Goal: Task Accomplishment & Management: Manage account settings

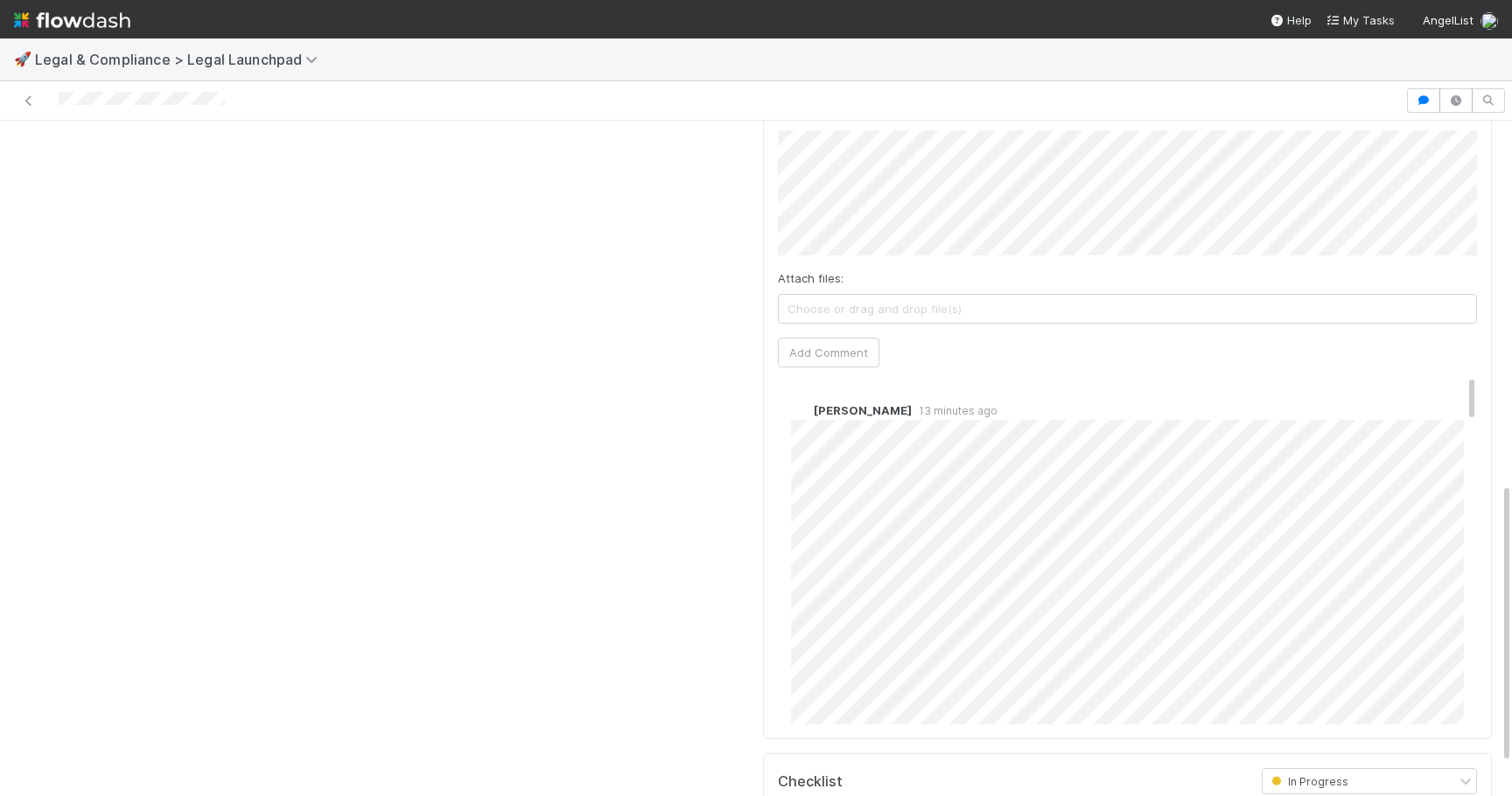
scroll to position [800, 0]
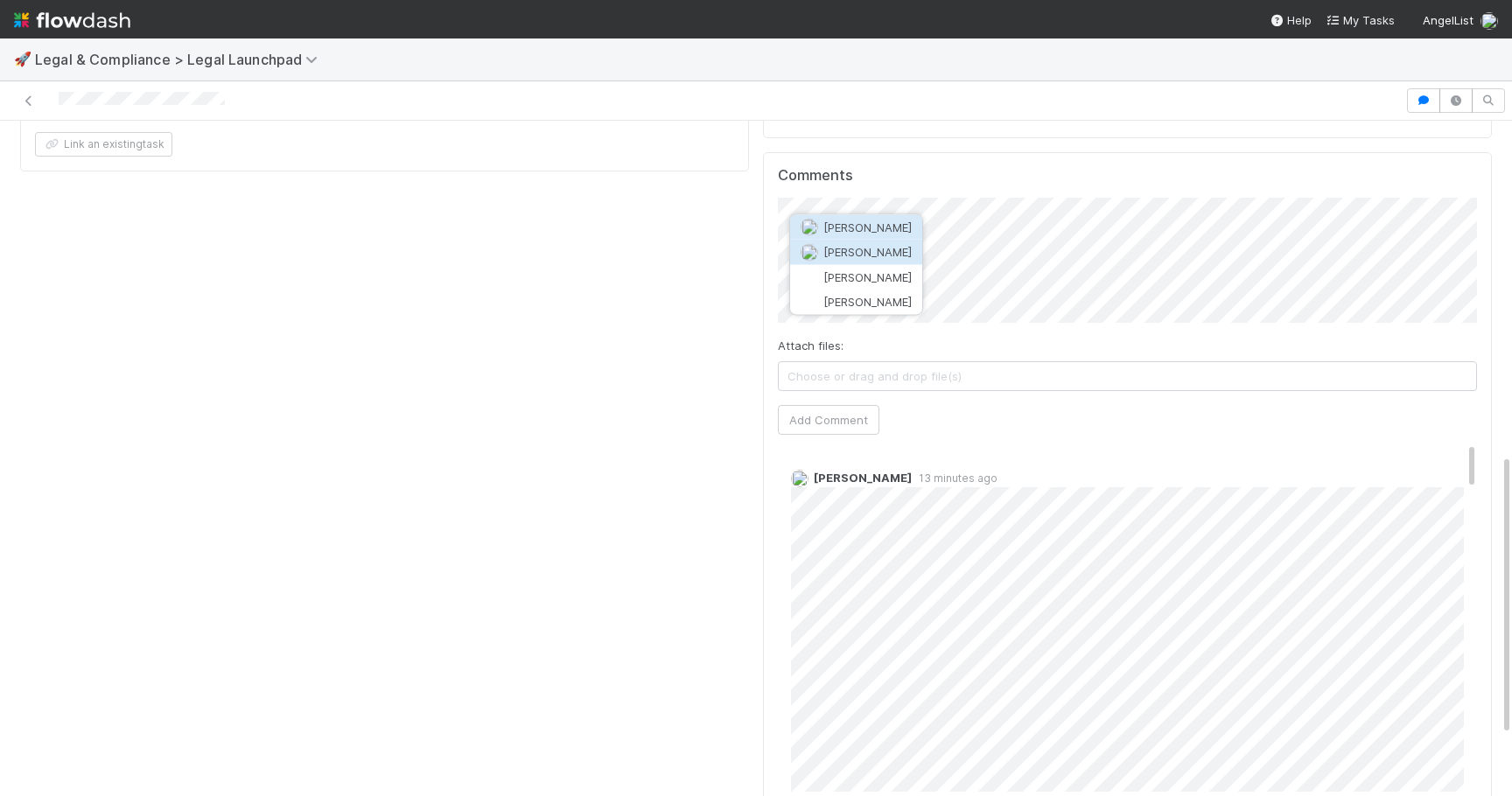
click at [877, 248] on span "[PERSON_NAME]" at bounding box center [867, 252] width 88 height 14
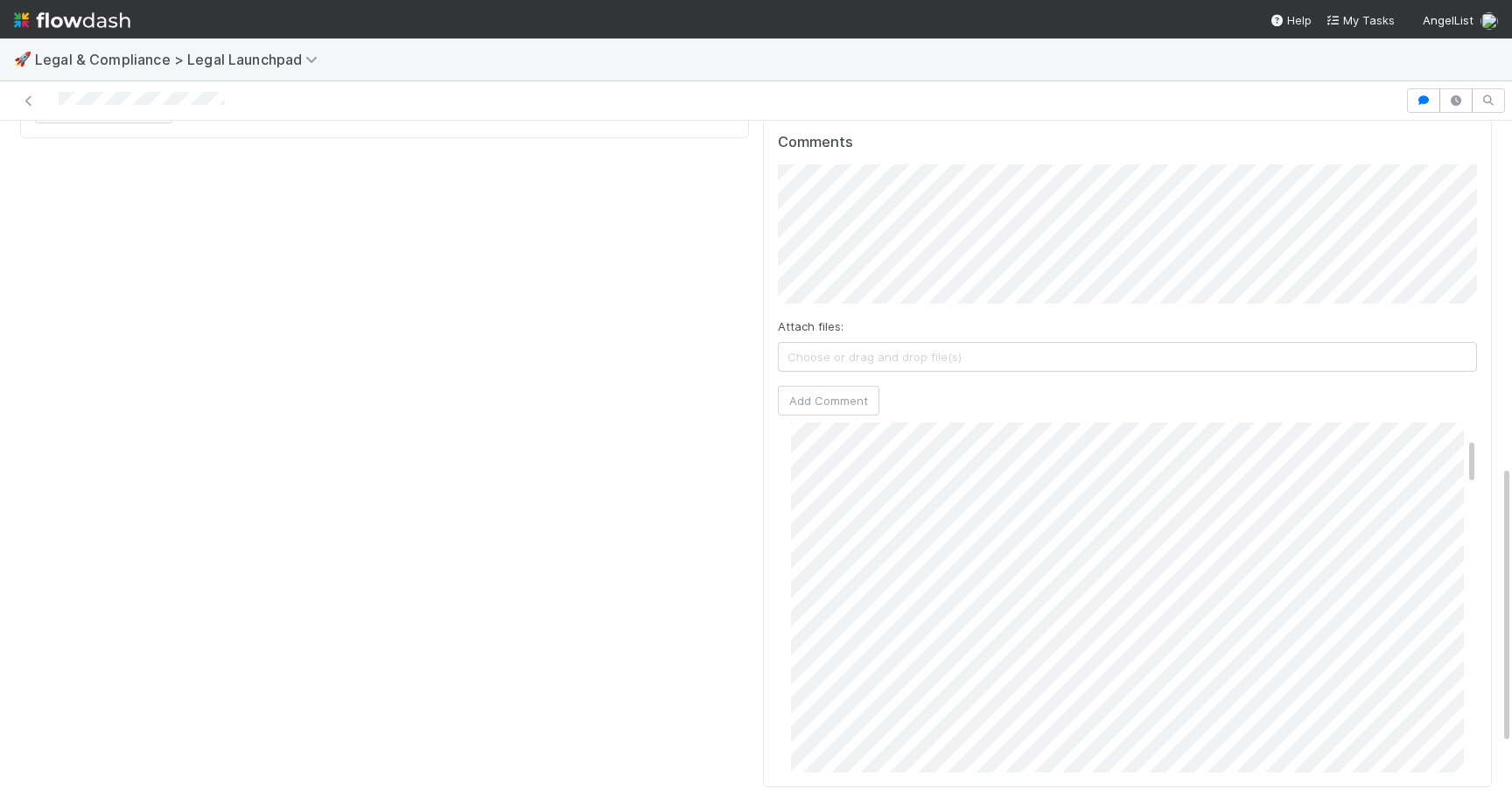
scroll to position [124, 0]
click at [768, 179] on div "Comments Attach files: Choose or drag and drop file(s) Add Comment Catherine Ng…" at bounding box center [1127, 453] width 729 height 669
click at [1479, 173] on div "Comments Attach files: Choose or drag and drop file(s) Add Comment Catherine Ng…" at bounding box center [1127, 446] width 729 height 655
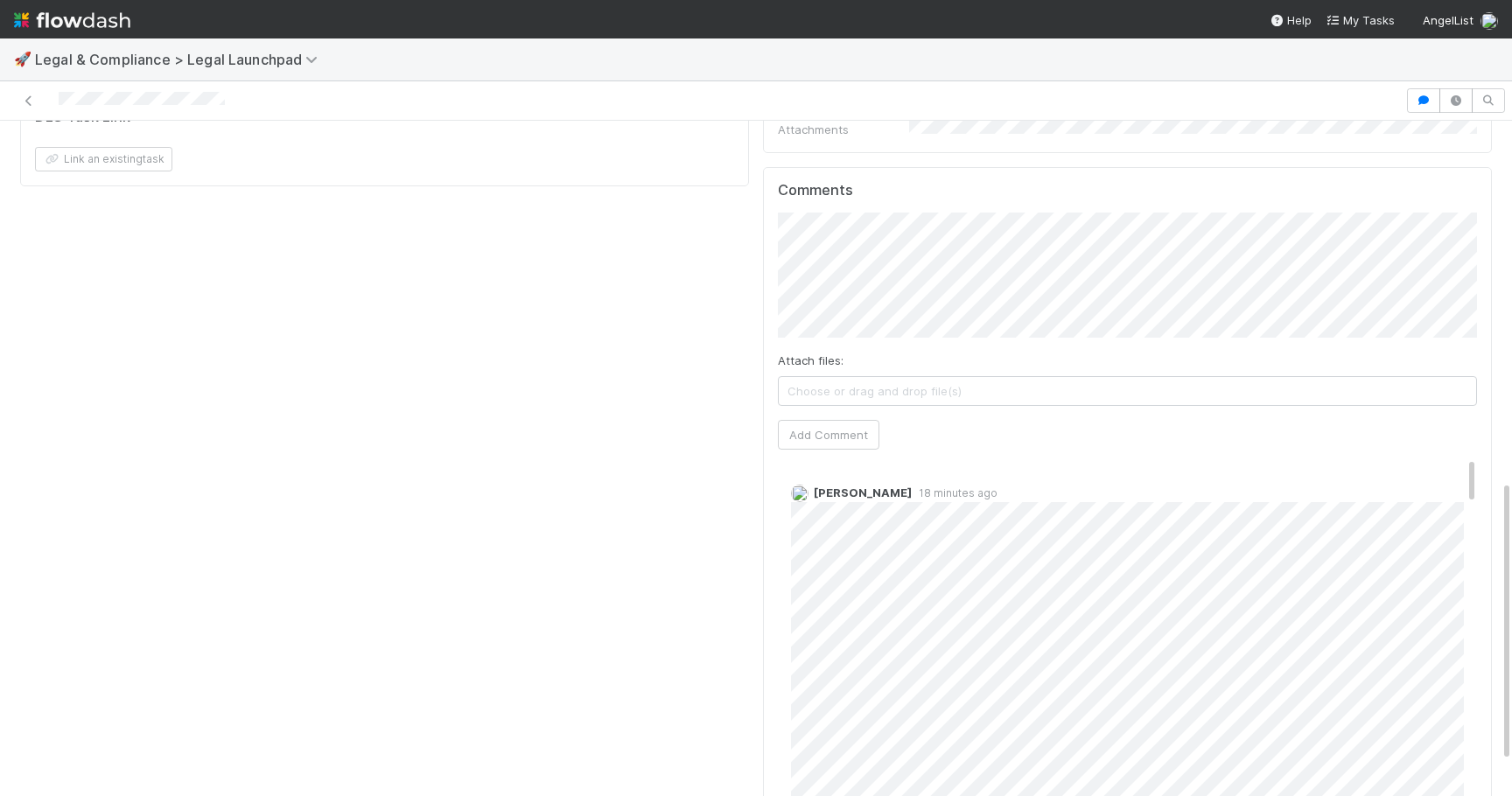
scroll to position [731, 0]
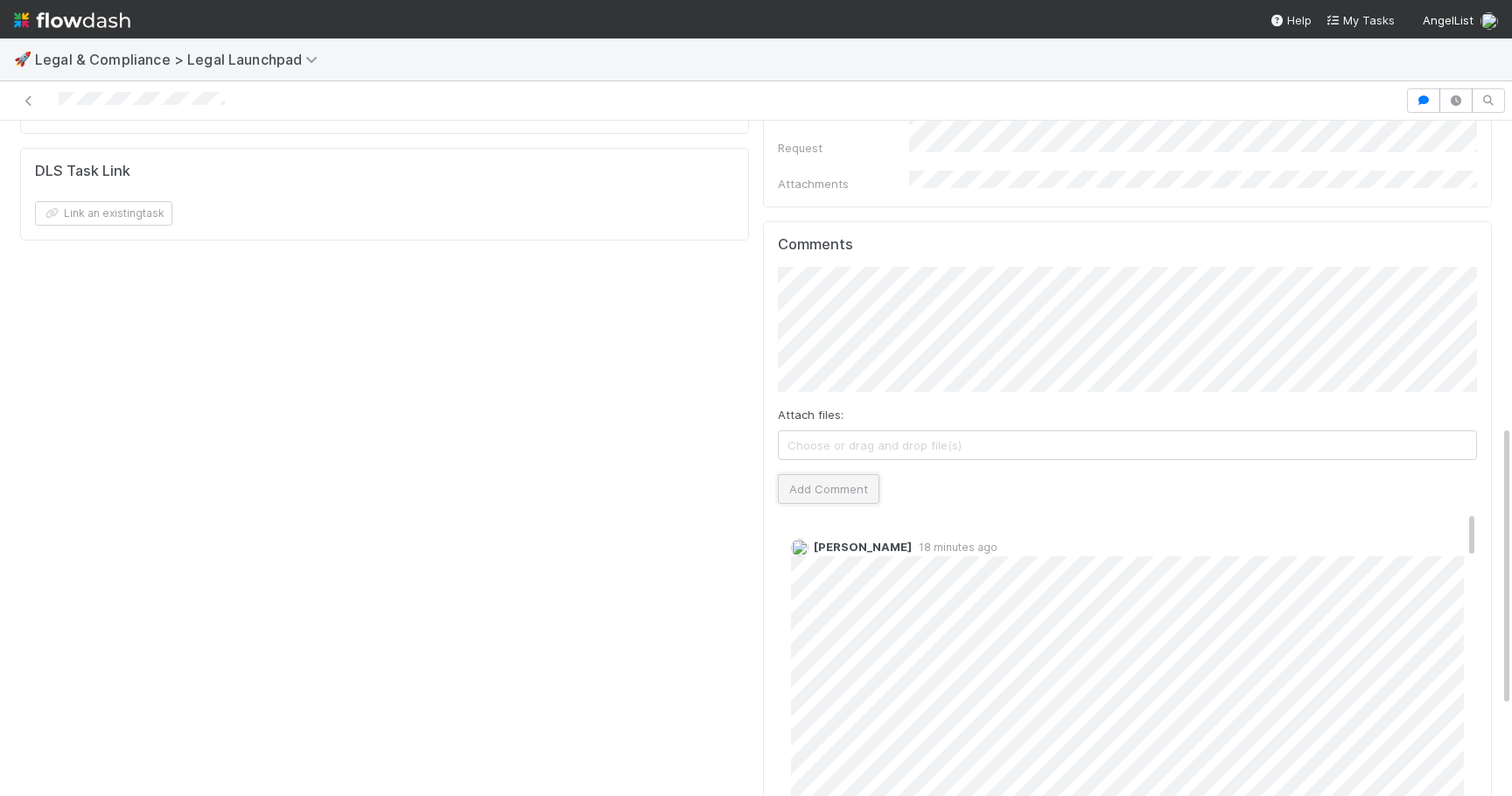
click at [831, 474] on button "Add Comment" at bounding box center [829, 488] width 101 height 30
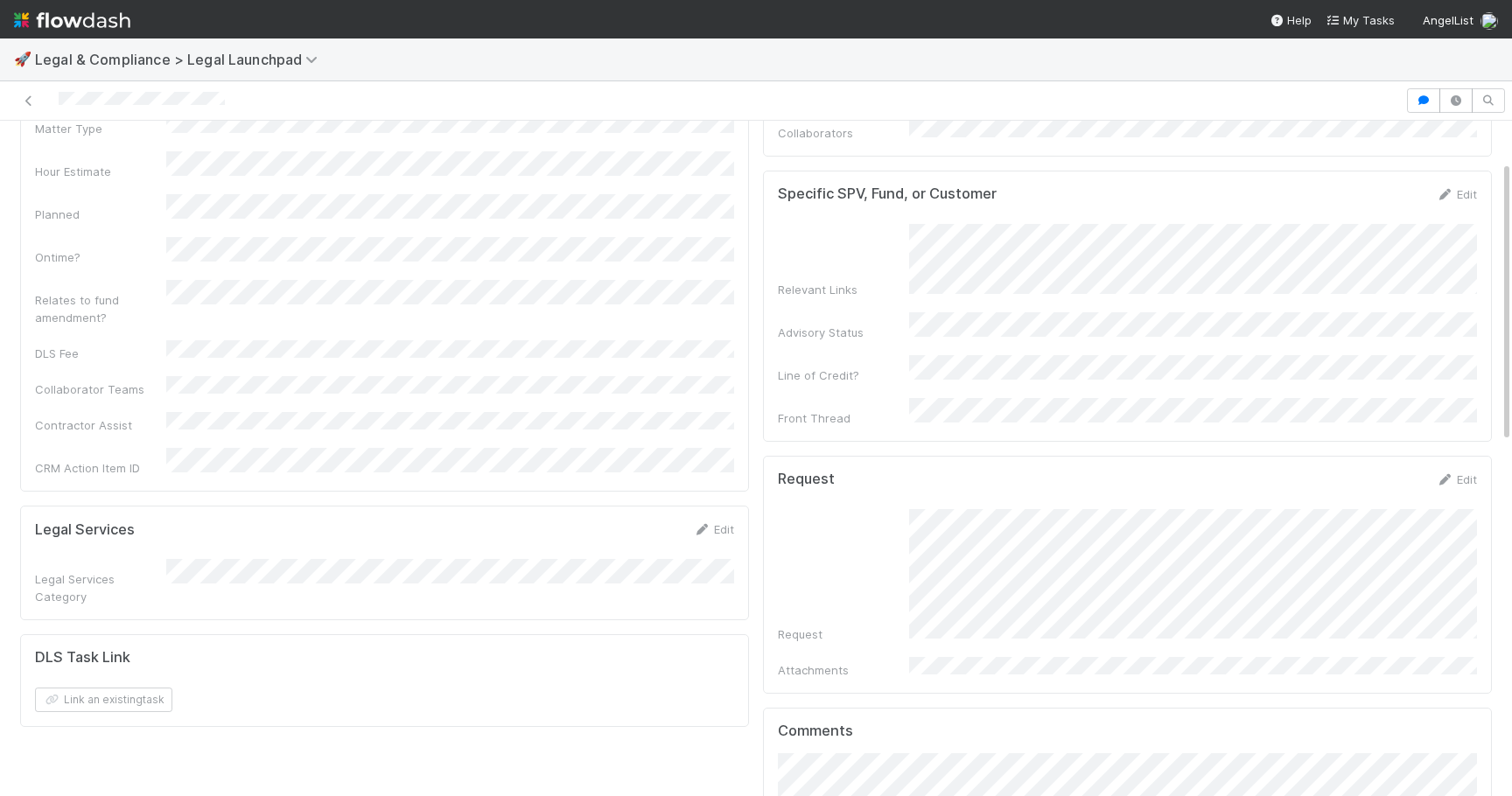
scroll to position [0, 0]
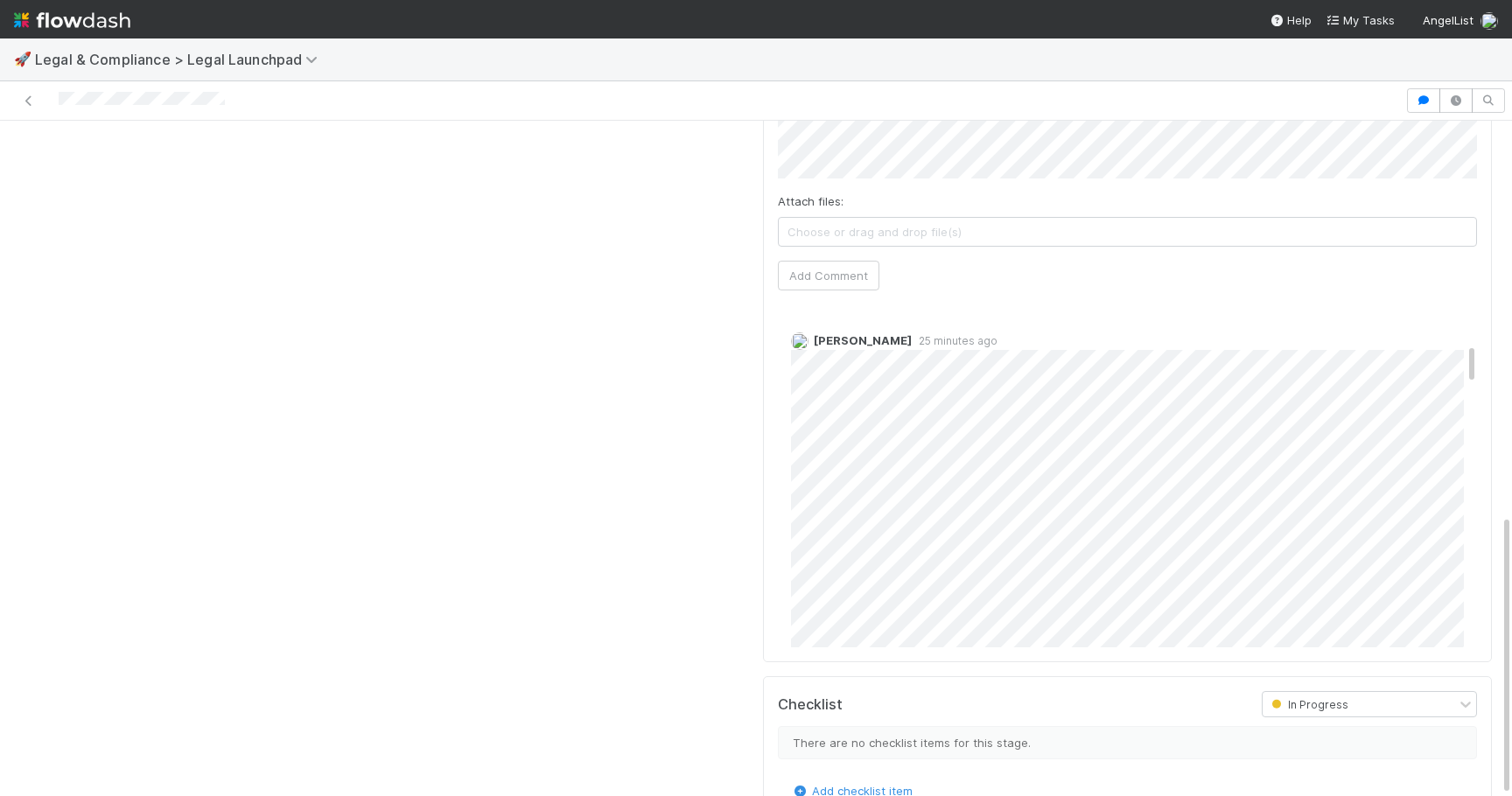
scroll to position [384, 0]
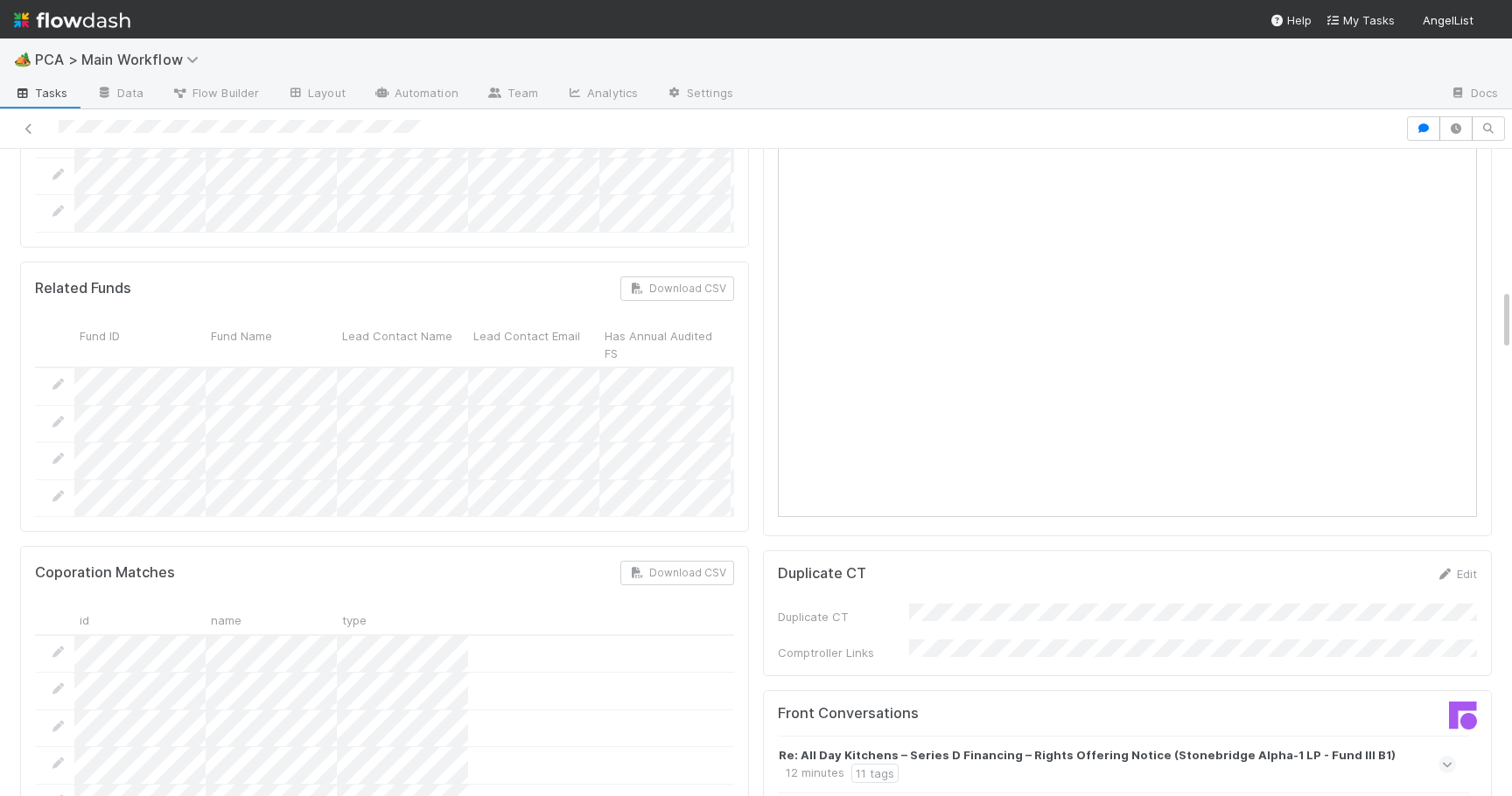
scroll to position [1452, 0]
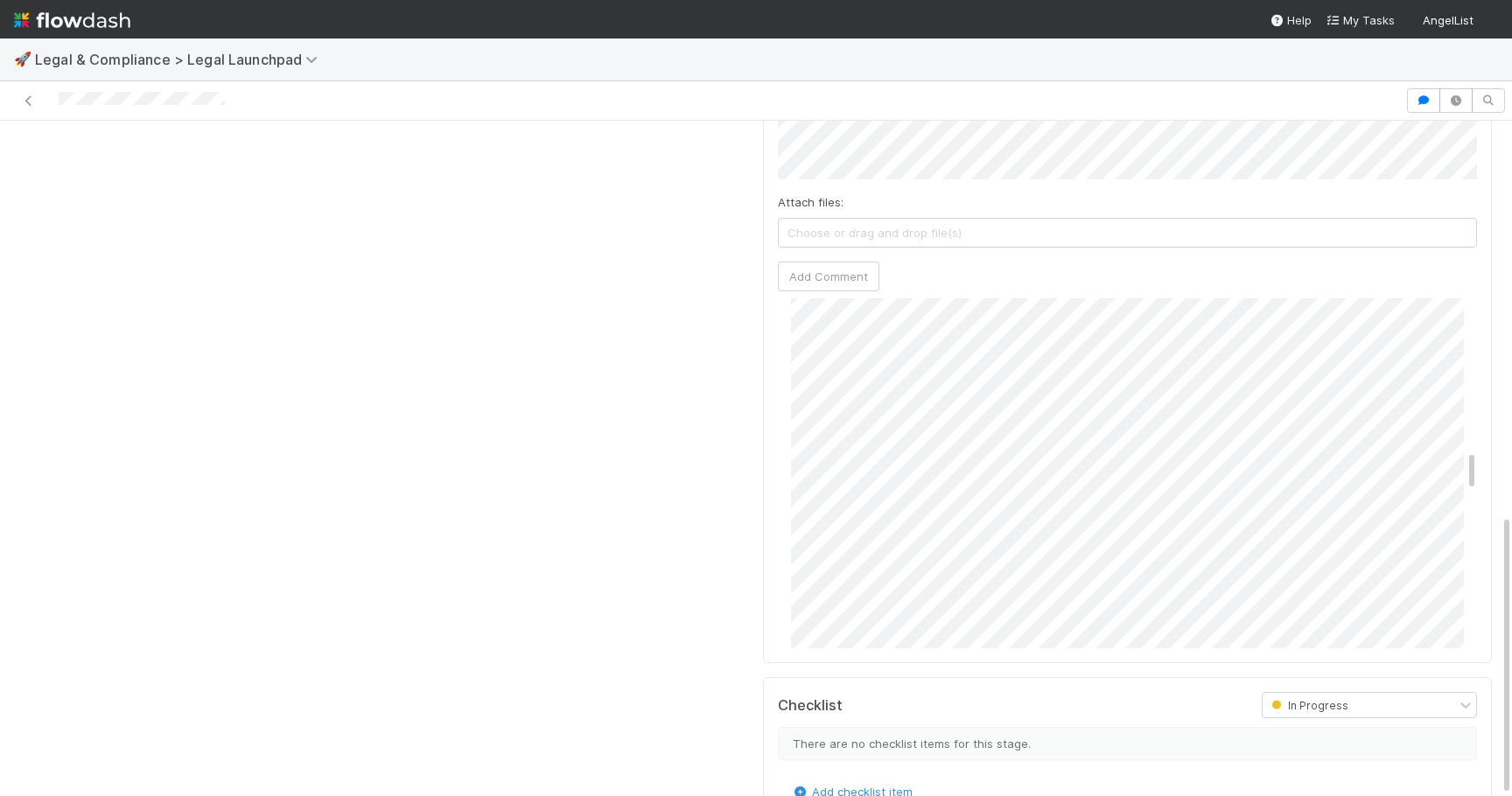
scroll to position [1307, 0]
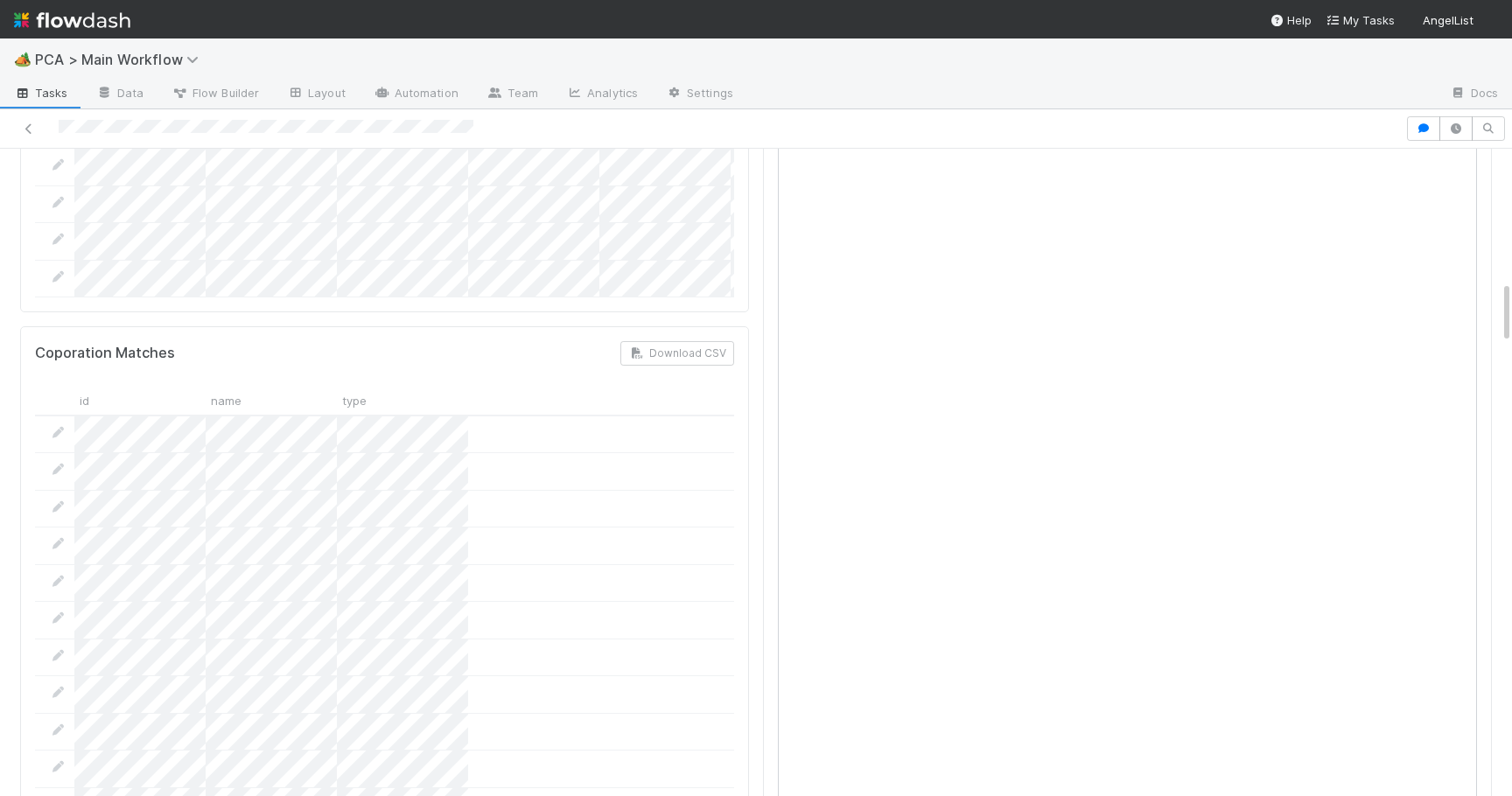
scroll to position [1289, 0]
